Goal: Task Accomplishment & Management: Manage account settings

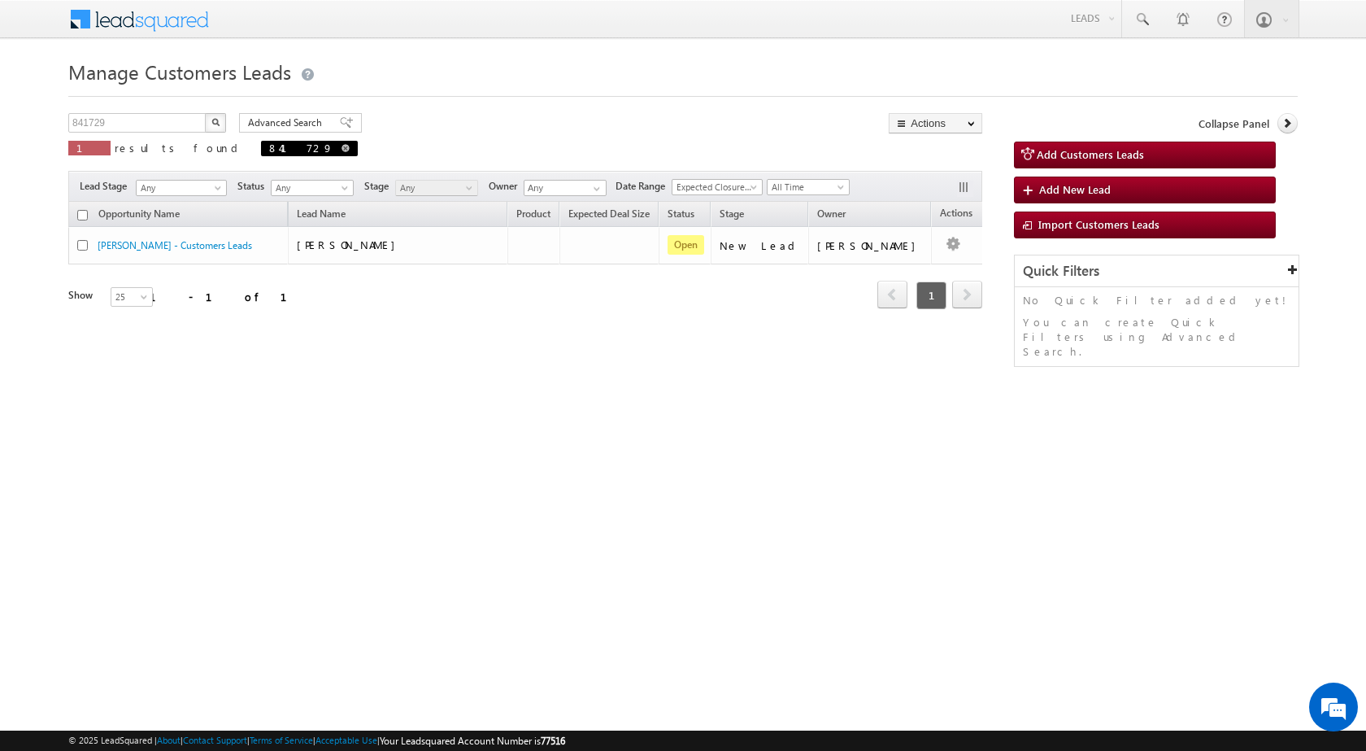
click at [342, 147] on span at bounding box center [346, 148] width 8 height 8
type input "Search Customers Leads"
drag, startPoint x: 150, startPoint y: 123, endPoint x: 0, endPoint y: 120, distance: 150.5
click at [0, 120] on body "Menu Shubham Khandare sitar a8@ks erve." at bounding box center [683, 230] width 1366 height 461
paste input "15386"
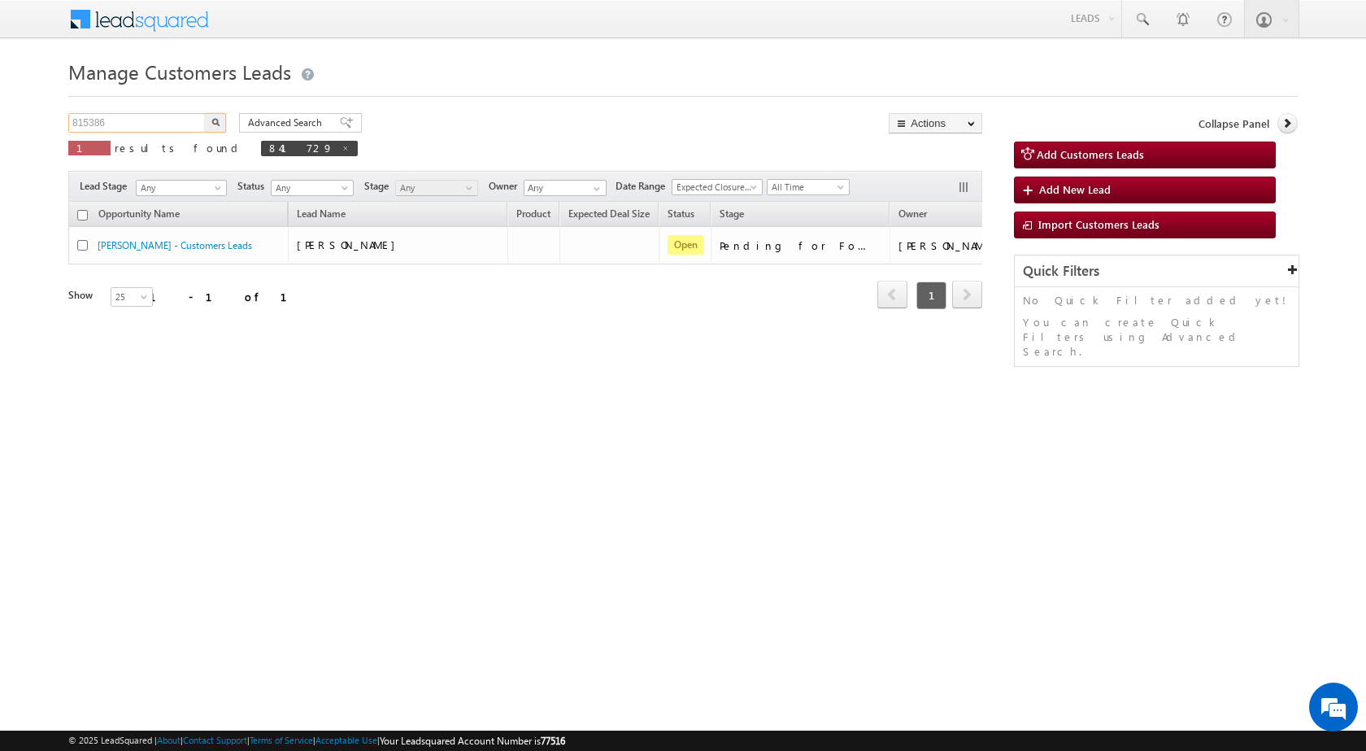
type input "815386"
click at [205, 113] on button "button" at bounding box center [215, 123] width 21 height 20
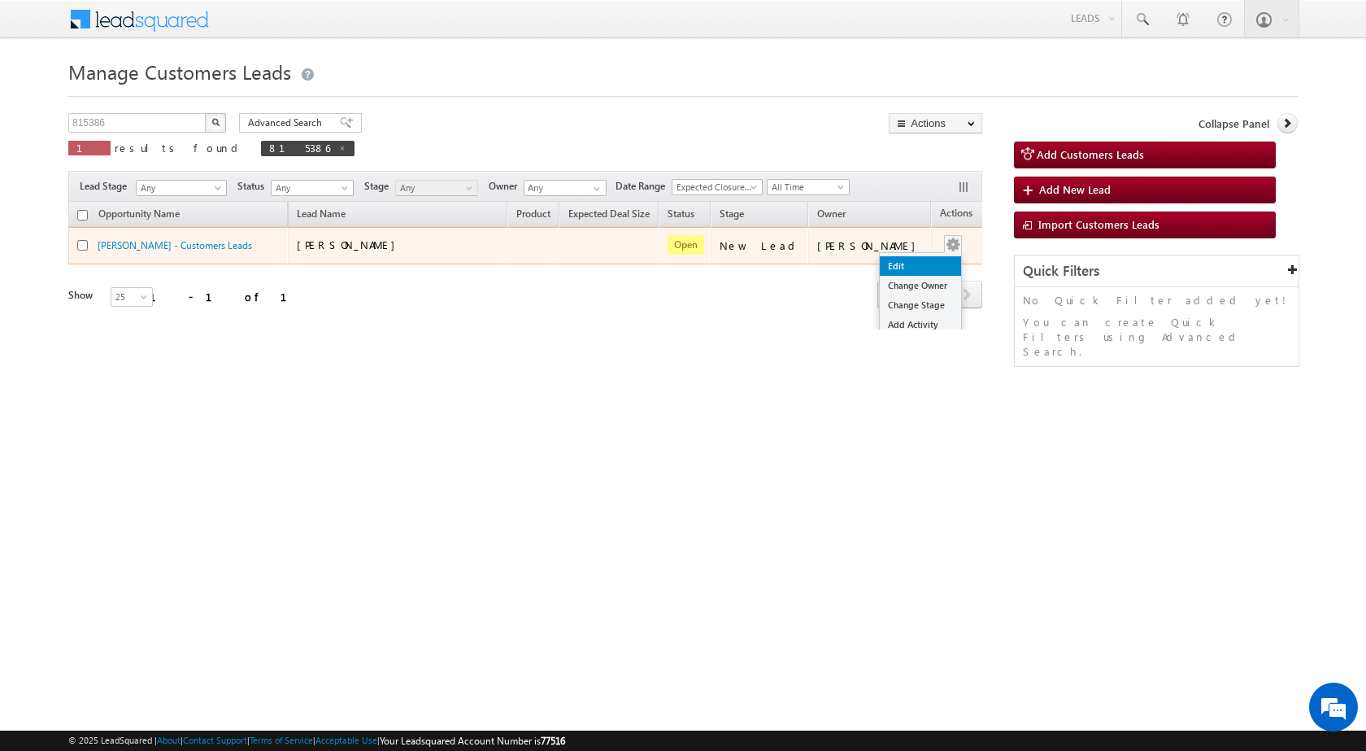
click at [903, 257] on link "Edit" at bounding box center [920, 266] width 81 height 20
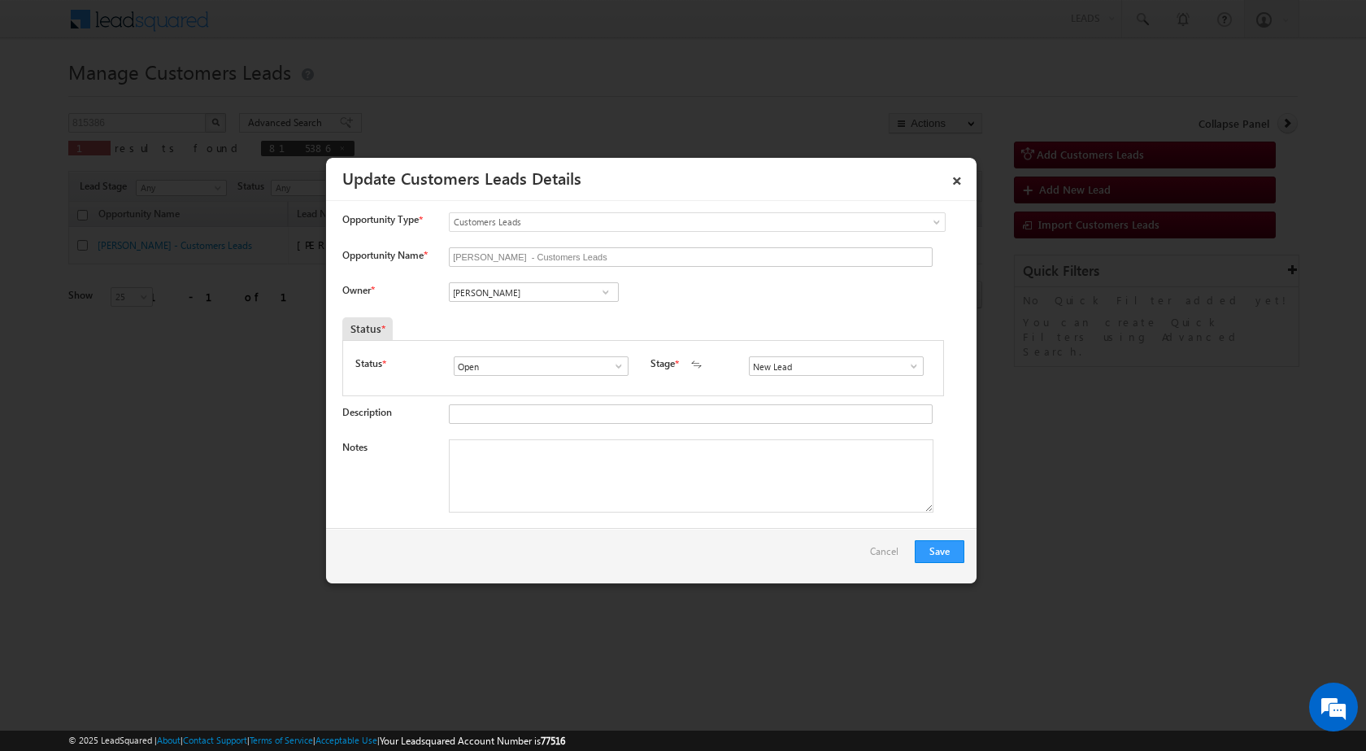
click at [618, 360] on span at bounding box center [619, 366] width 16 height 13
click at [906, 360] on span at bounding box center [914, 366] width 16 height 13
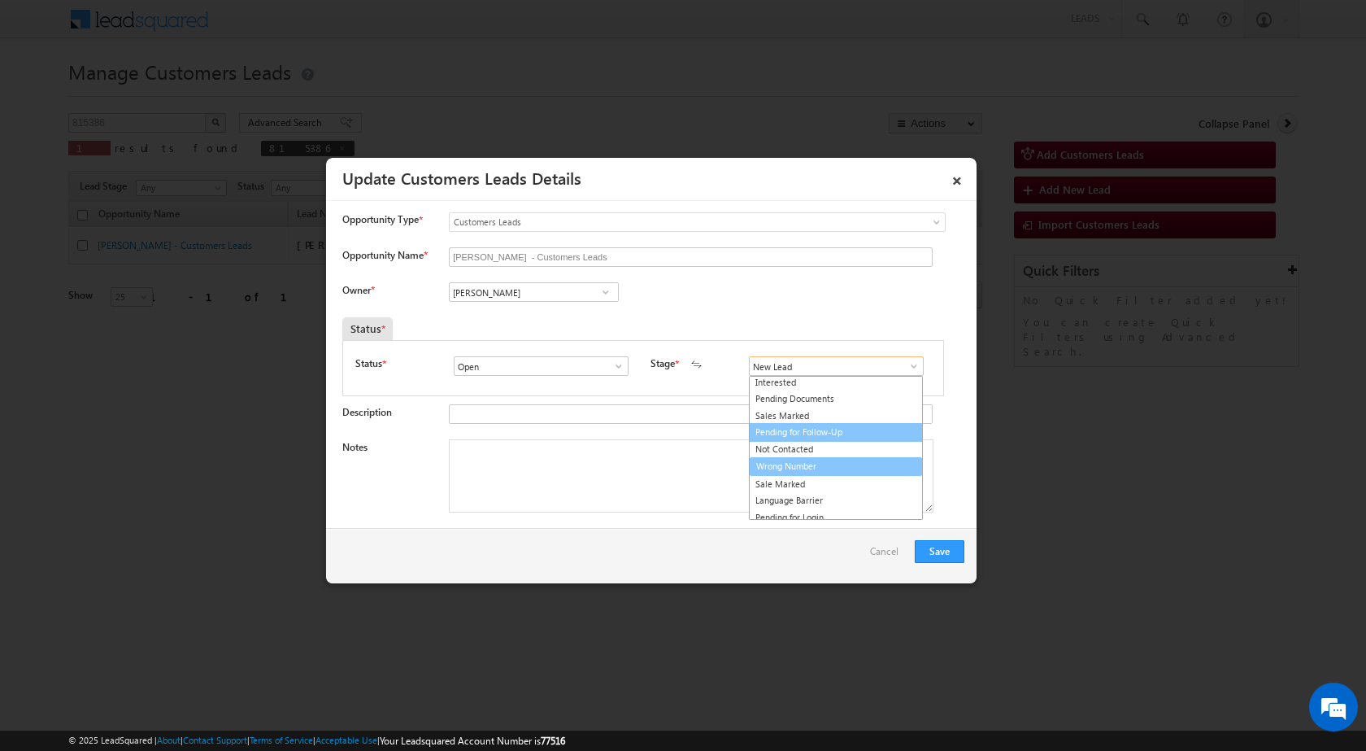
scroll to position [24, 0]
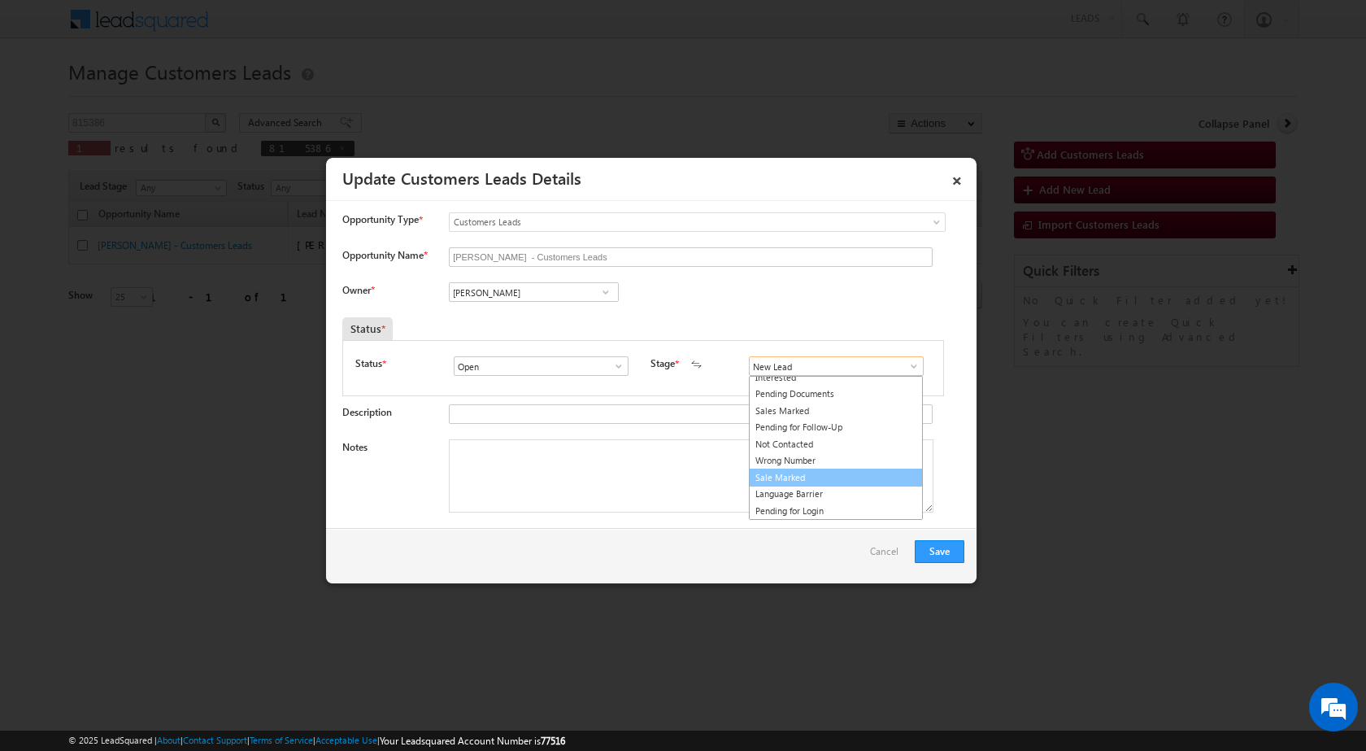
click at [799, 475] on link "Sale Marked" at bounding box center [836, 477] width 174 height 19
type input "Sale Marked"
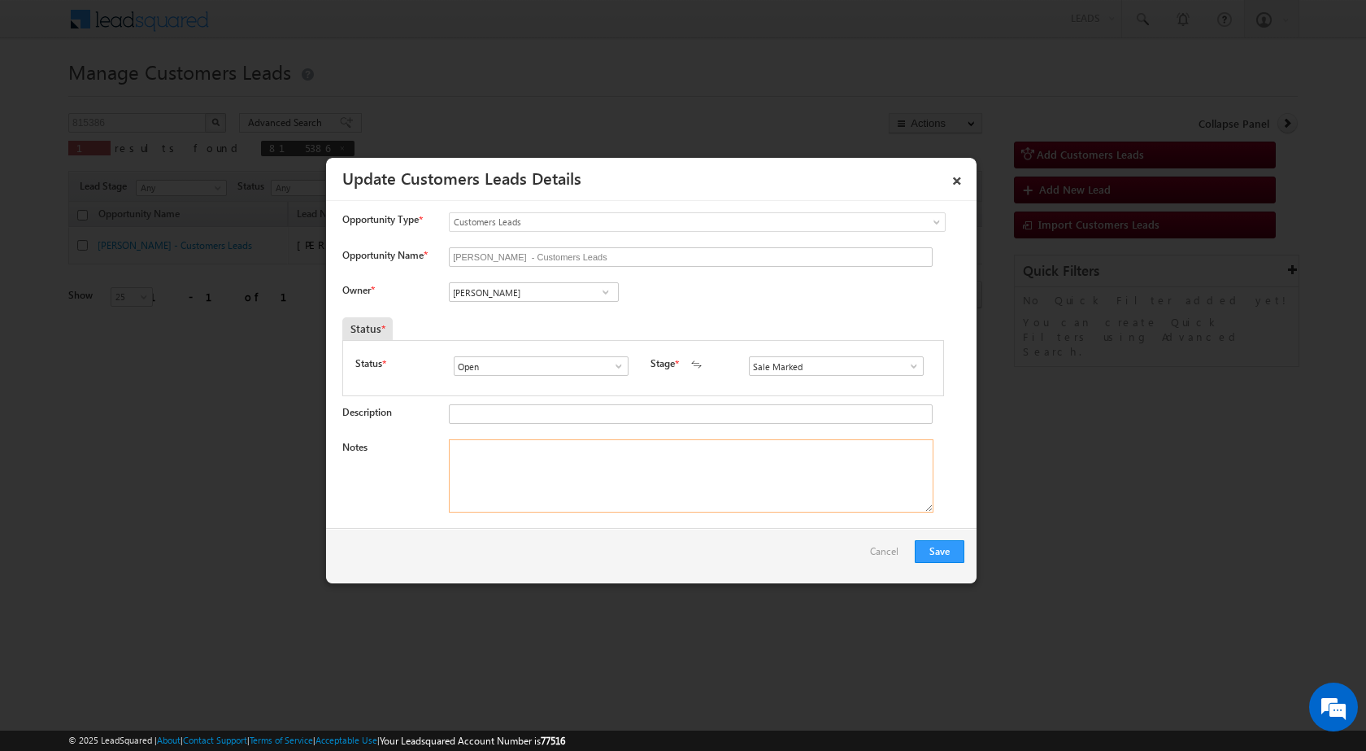
click at [493, 460] on textarea "Notes" at bounding box center [691, 475] width 485 height 73
paste textarea "815386 - SMS_Clickers - MANOJ PATEL - 8318427571 - LAP - VARANASI 221101 - LV 1…"
type textarea "815386 - SMS_Clickers - MANOJ PATEL - 8318427571 - LAP - VARANASI 221101 - LV 1…"
click at [596, 543] on div "Save Cancel" at bounding box center [651, 555] width 651 height 55
paste input "amit.kumar6@sgrlimited.in"
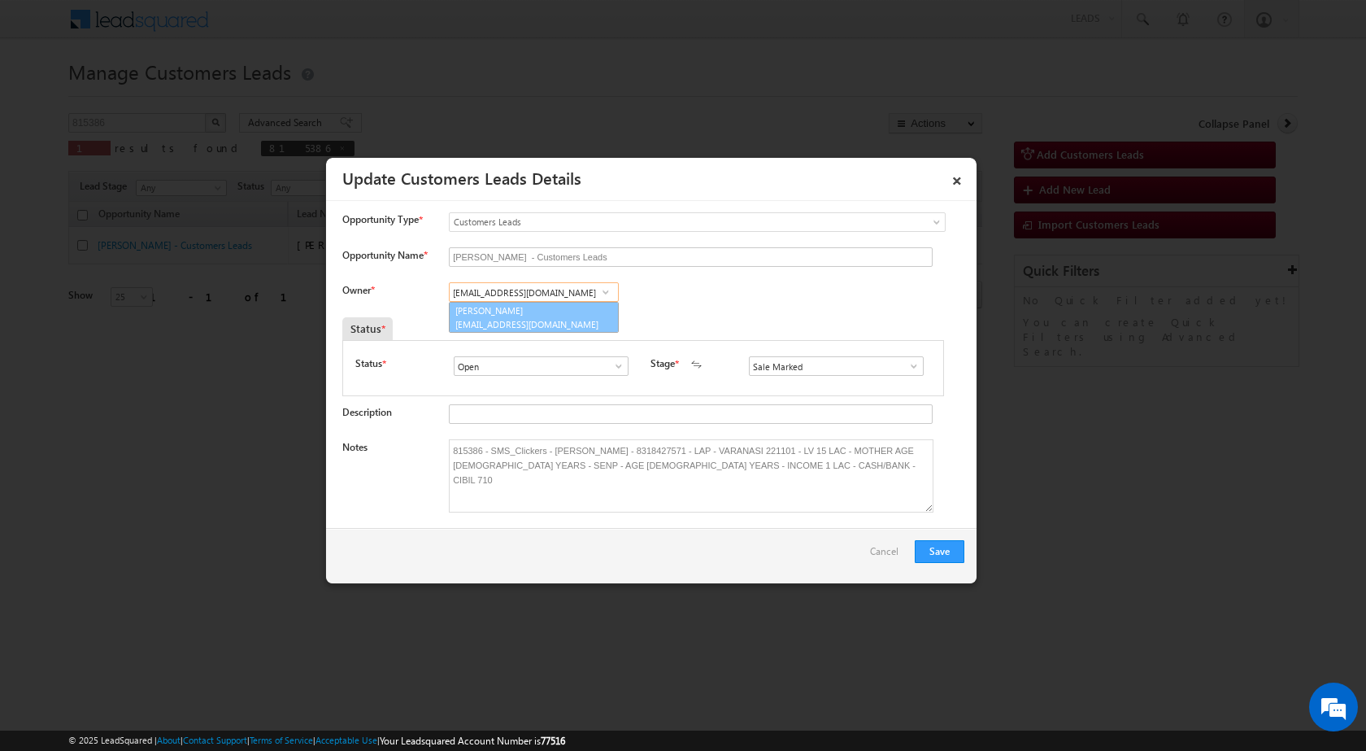
click at [478, 323] on span "amit.kumar6@sgrlimited.in" at bounding box center [528, 324] width 146 height 12
type input "Amit Kumar"
click at [777, 297] on div "Owner * Amit Kumar Jaiswal Amit Kumar Jaiswal Amit Kumar Jaiswal Amit Kumar Ami…" at bounding box center [653, 295] width 622 height 27
click at [704, 293] on div "Owner * Amit Kumar Jaiswal Amit Kumar Jaiswal Amit Kumar Jaiswal Amit Kumar Ami…" at bounding box center [653, 295] width 622 height 27
click at [947, 550] on button "Save" at bounding box center [940, 551] width 50 height 23
